Goal: Task Accomplishment & Management: Complete application form

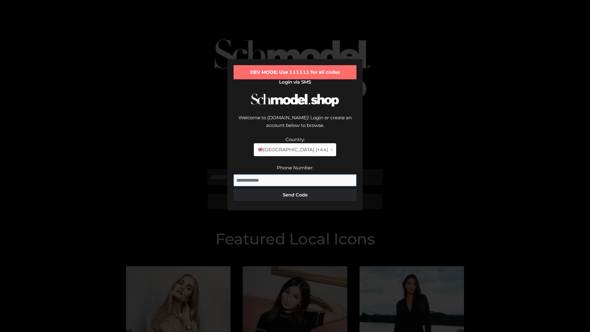
click at [295, 174] on input "Phone Number:" at bounding box center [294, 180] width 123 height 12
type input "**********"
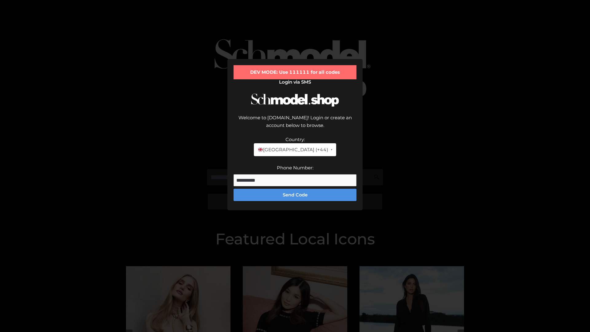
click at [295, 189] on button "Send Code" at bounding box center [294, 195] width 123 height 12
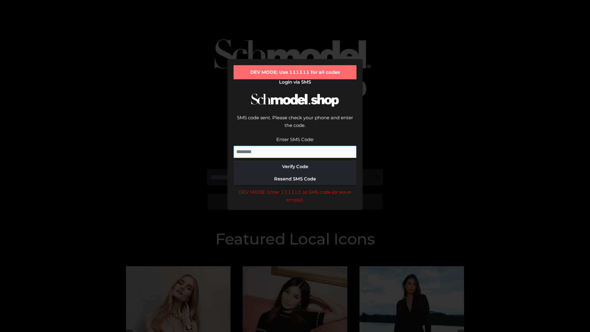
click at [295, 146] on input "Enter SMS Code:" at bounding box center [294, 152] width 123 height 12
type input "******"
click at [295, 160] on button "Verify Code" at bounding box center [294, 166] width 123 height 12
click at [295, 188] on div "DEV MODE: Enter 111111 as SMS code (or leave empty)." at bounding box center [294, 196] width 123 height 16
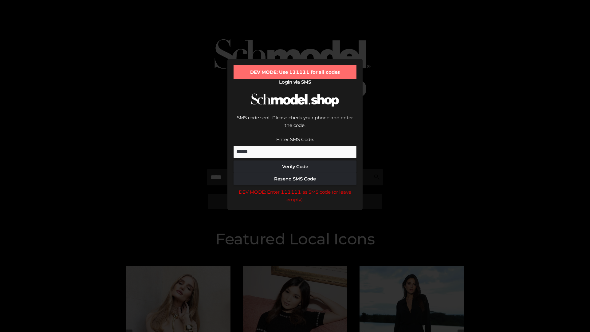
click at [295, 188] on div "DEV MODE: Enter 111111 as SMS code (or leave empty)." at bounding box center [294, 196] width 123 height 16
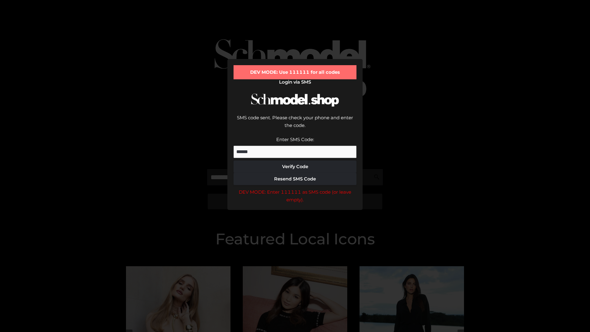
click at [295, 188] on div "DEV MODE: Enter 111111 as SMS code (or leave empty)." at bounding box center [294, 196] width 123 height 16
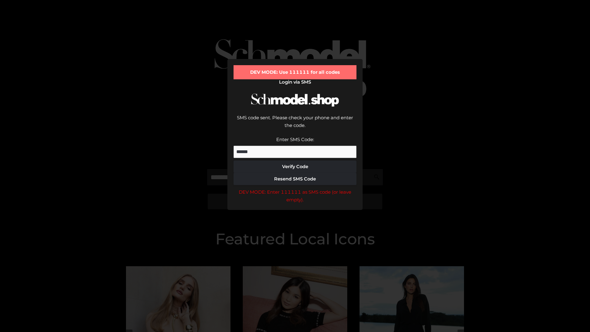
click at [295, 188] on div "DEV MODE: Enter 111111 as SMS code (or leave empty)." at bounding box center [294, 196] width 123 height 16
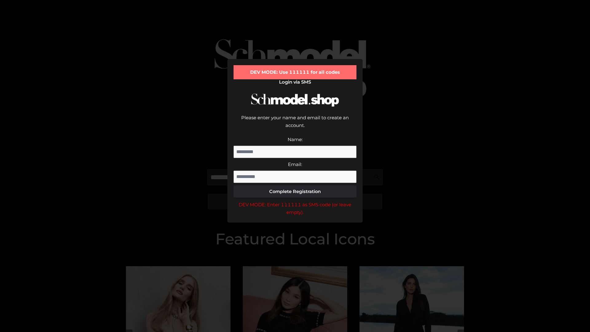
click at [295, 201] on div "DEV MODE: Enter 111111 as SMS code (or leave empty)." at bounding box center [294, 209] width 123 height 16
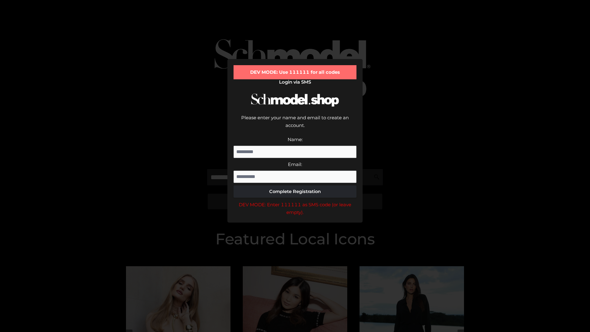
click at [295, 201] on div "DEV MODE: Enter 111111 as SMS code (or leave empty)." at bounding box center [294, 209] width 123 height 16
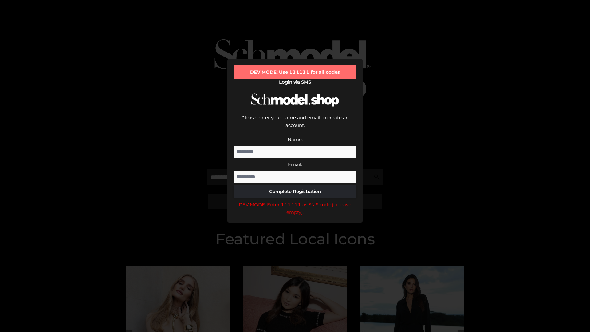
click at [295, 201] on div "DEV MODE: Enter 111111 as SMS code (or leave empty)." at bounding box center [294, 209] width 123 height 16
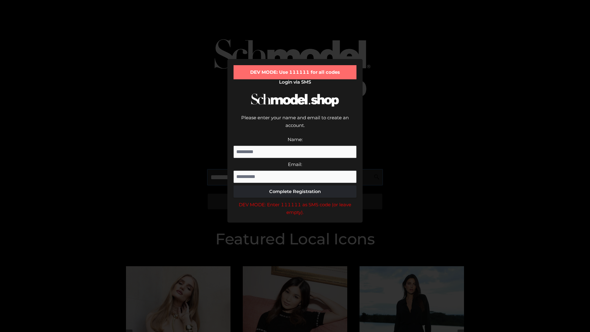
scroll to position [0, 32]
click at [295, 201] on div "DEV MODE: Enter 111111 as SMS code (or leave empty)." at bounding box center [294, 209] width 123 height 16
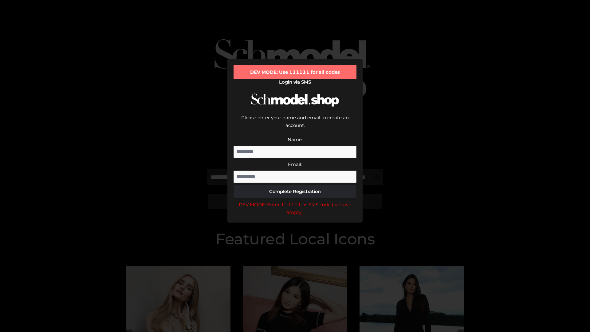
click at [295, 201] on div "DEV MODE: Enter 111111 as SMS code (or leave empty)." at bounding box center [294, 209] width 123 height 16
type input "**********"
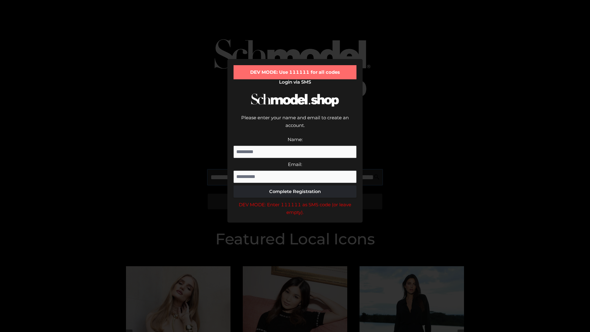
scroll to position [0, 58]
